Goal: Find specific page/section: Find specific page/section

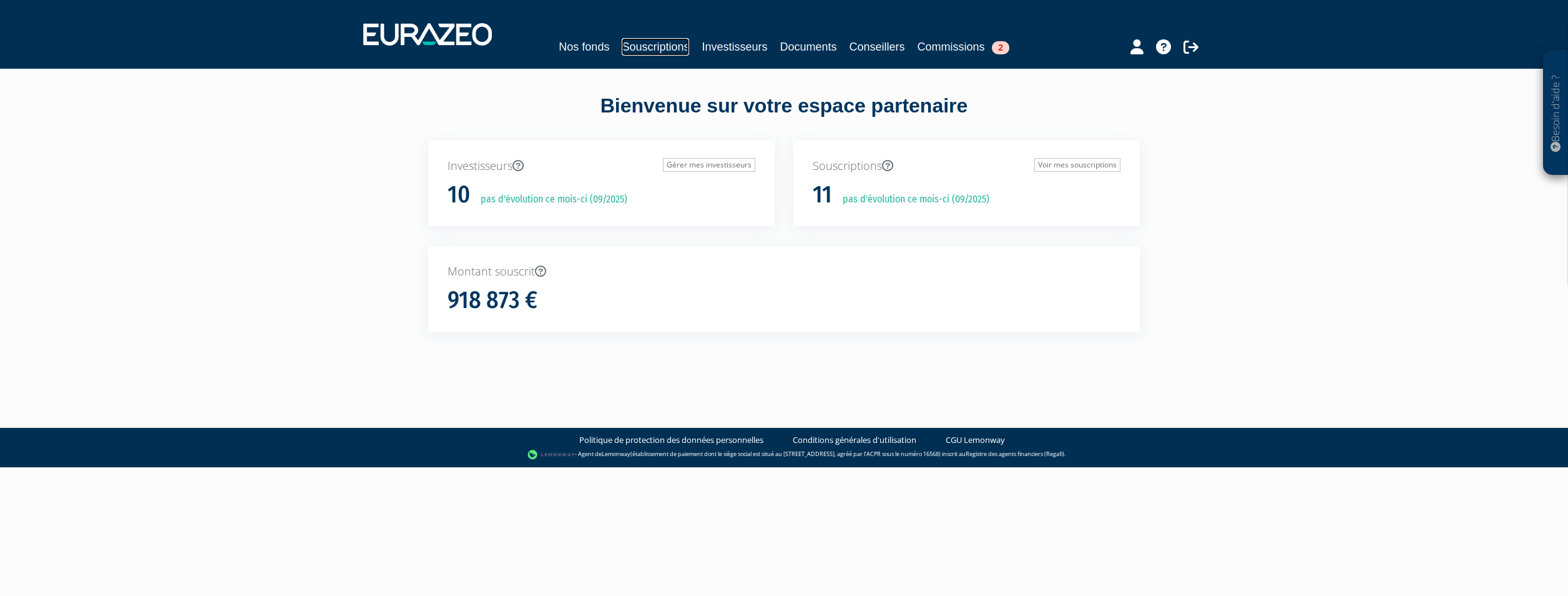
click at [675, 44] on link "Souscriptions" at bounding box center [655, 47] width 68 height 18
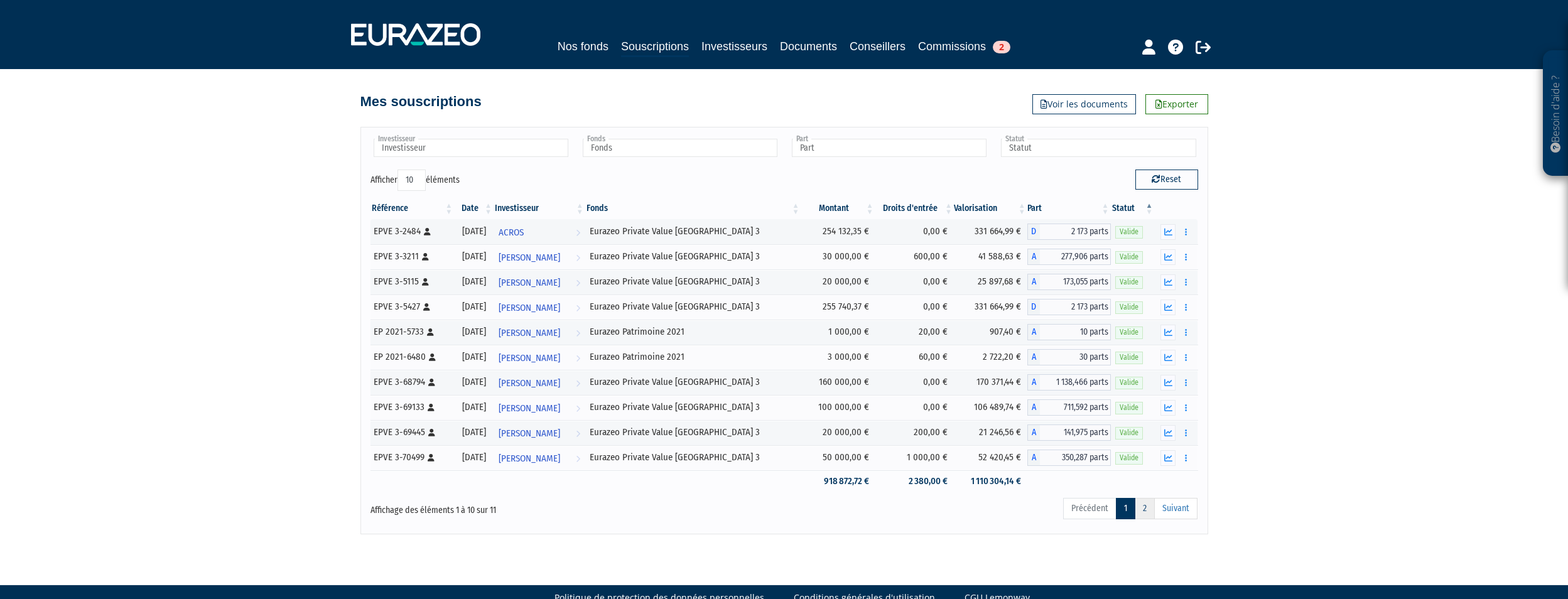
click at [1149, 511] on link "2" at bounding box center [1144, 508] width 20 height 21
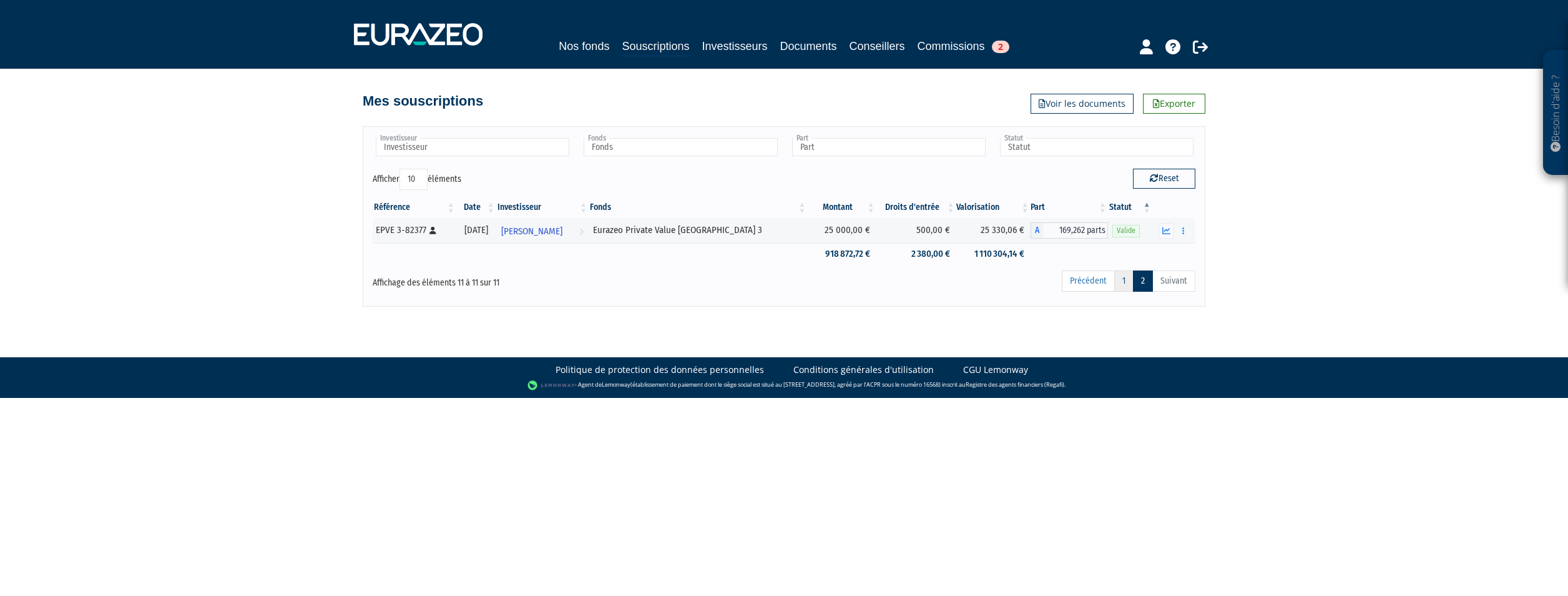
click at [1120, 284] on link "1" at bounding box center [1124, 281] width 19 height 21
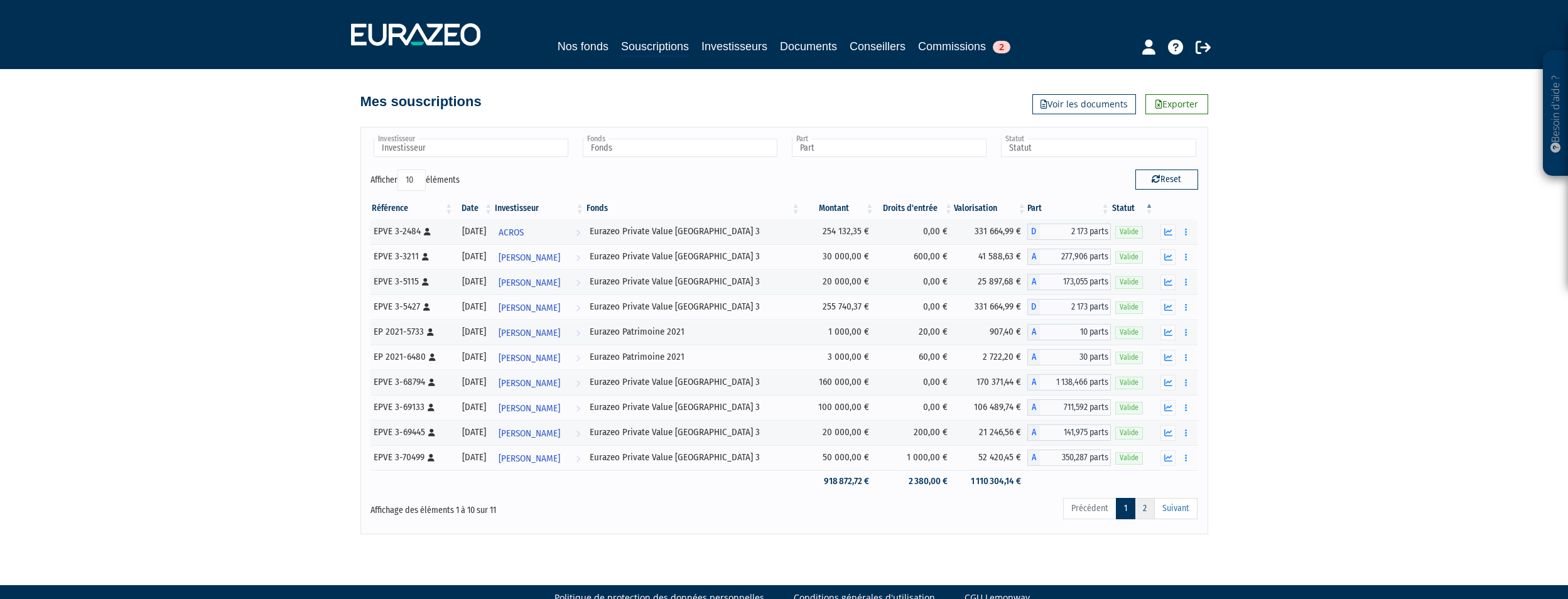
click at [1143, 508] on link "2" at bounding box center [1144, 508] width 20 height 21
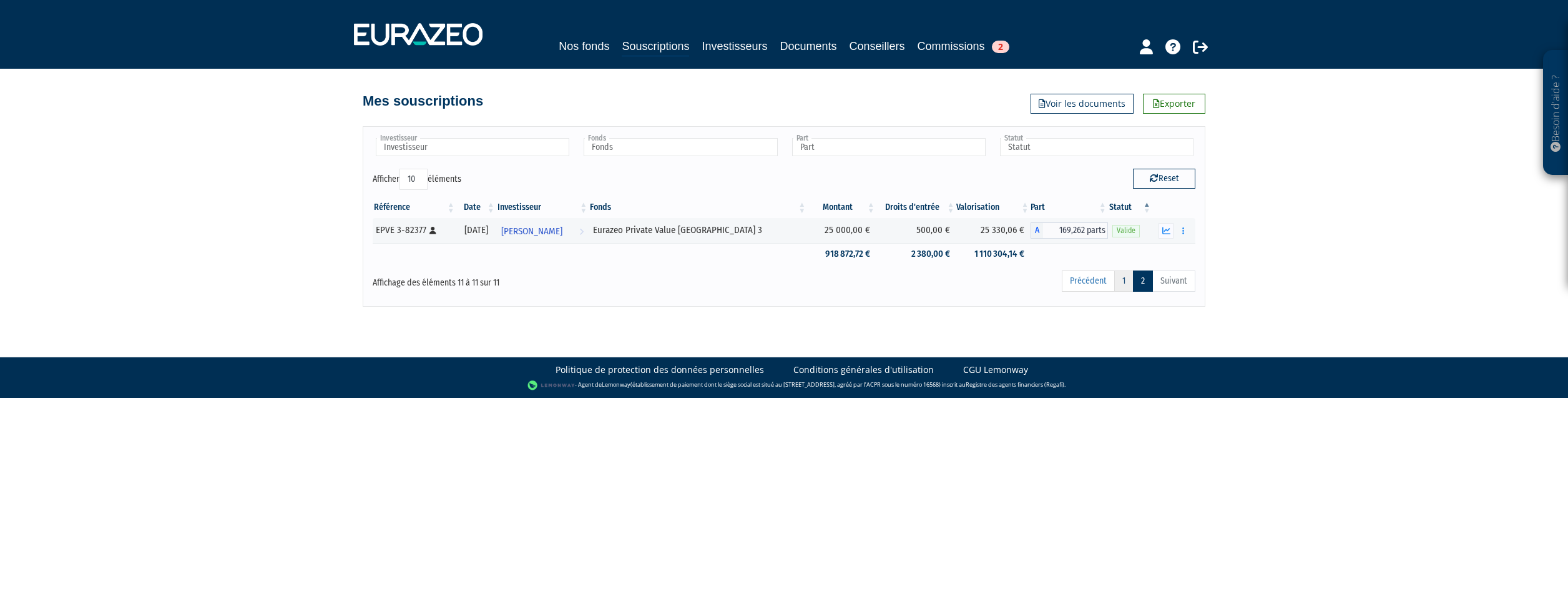
click at [1117, 279] on link "1" at bounding box center [1124, 281] width 19 height 21
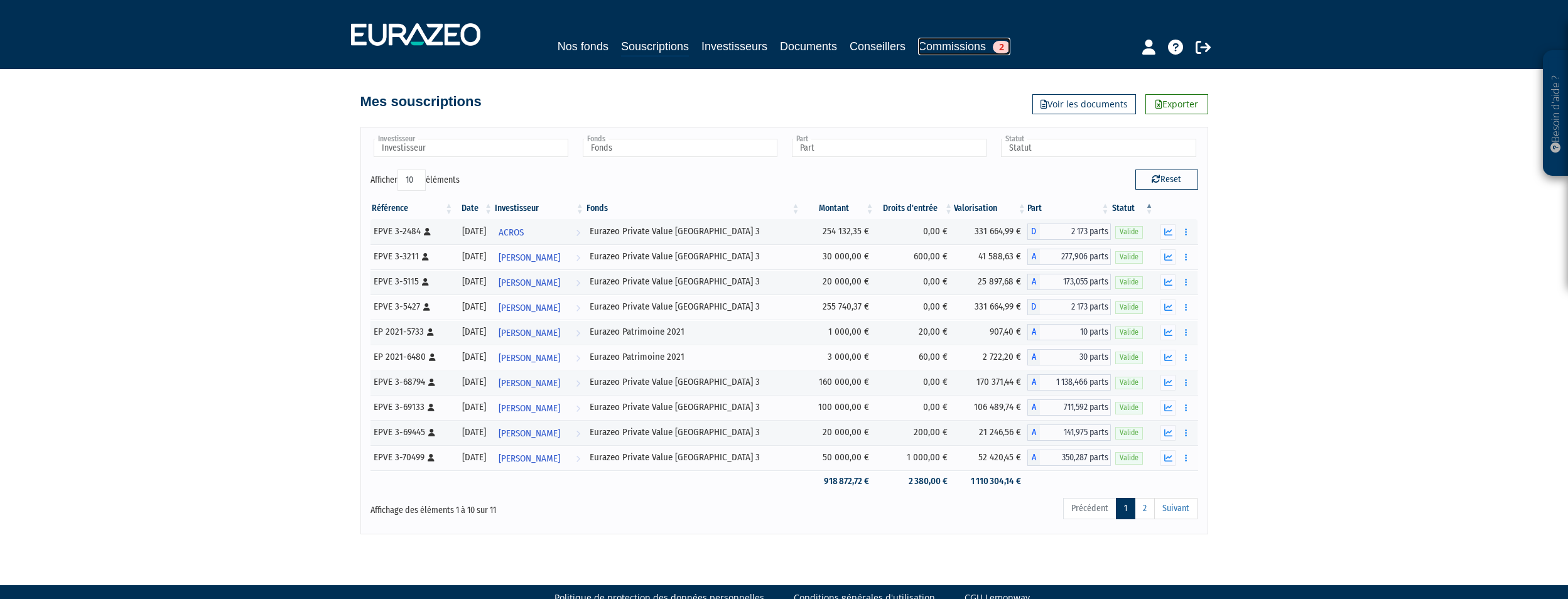
click at [999, 45] on span "2" at bounding box center [1002, 47] width 18 height 12
